Goal: Task Accomplishment & Management: Complete application form

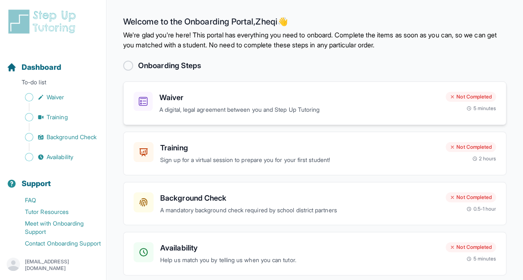
click at [230, 108] on p "A digital, legal agreement between you and Step Up Tutoring" at bounding box center [299, 110] width 280 height 10
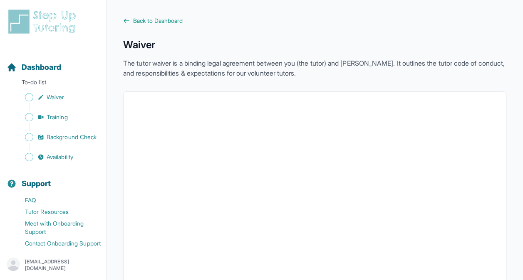
click at [49, 96] on span "Waiver" at bounding box center [55, 97] width 17 height 8
click at [32, 82] on p "To-do list" at bounding box center [52, 84] width 99 height 12
click at [38, 67] on span "Dashboard" at bounding box center [42, 68] width 40 height 12
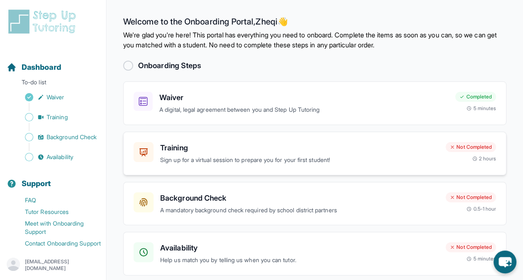
click at [214, 152] on h3 "Training" at bounding box center [299, 148] width 279 height 12
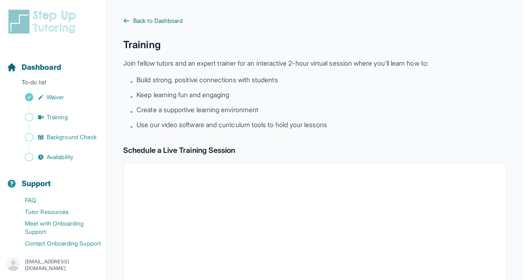
click at [132, 19] on link "Back to Dashboard" at bounding box center [314, 21] width 383 height 8
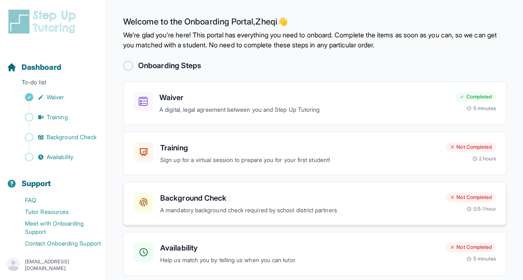
click at [197, 201] on h3 "Background Check" at bounding box center [299, 199] width 279 height 12
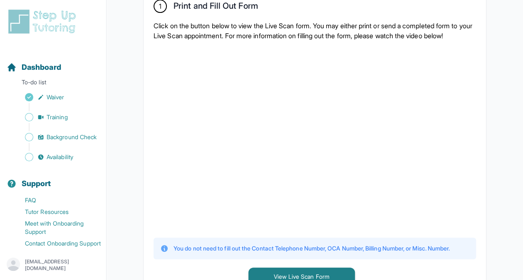
scroll to position [181, 0]
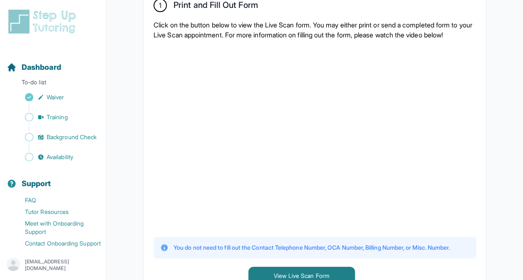
click at [468, 171] on div at bounding box center [314, 138] width 322 height 182
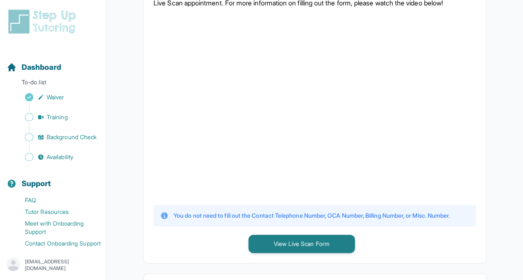
scroll to position [214, 0]
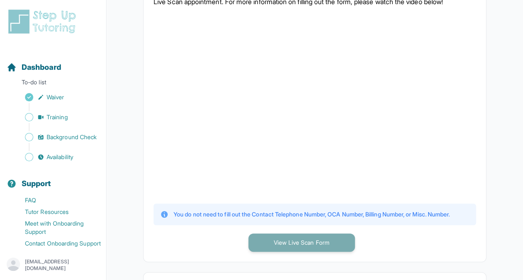
click at [289, 247] on button "View Live Scan Form" at bounding box center [301, 243] width 106 height 18
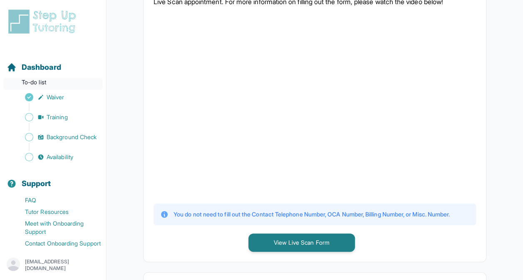
click at [35, 84] on p "To-do list" at bounding box center [52, 84] width 99 height 12
click at [35, 66] on span "Dashboard" at bounding box center [42, 68] width 40 height 12
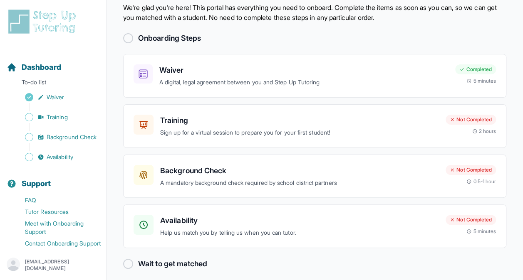
scroll to position [32, 0]
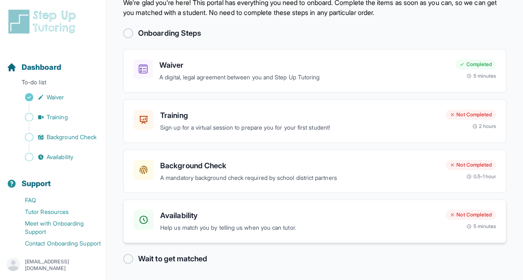
click at [274, 225] on p "Help us match you by telling us when you can tutor." at bounding box center [299, 228] width 279 height 10
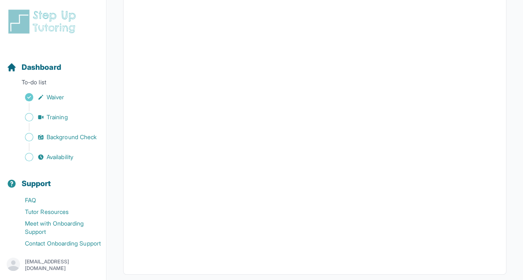
scroll to position [203, 0]
click at [40, 69] on span "Dashboard" at bounding box center [42, 68] width 40 height 12
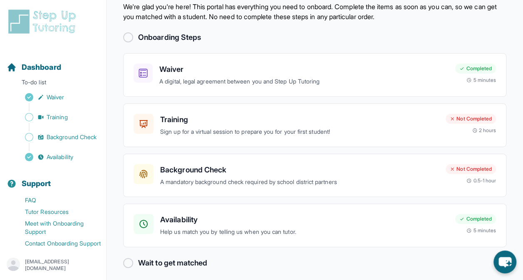
scroll to position [32, 0]
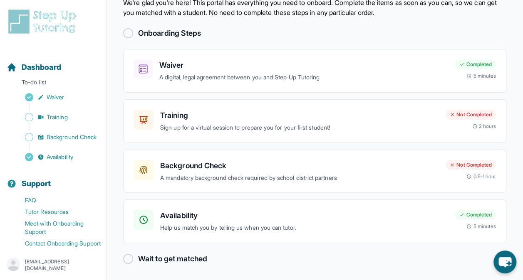
click at [128, 259] on div at bounding box center [128, 259] width 10 height 10
click at [171, 257] on h2 "Wait to get matched" at bounding box center [172, 259] width 69 height 12
